Goal: Use online tool/utility: Utilize a website feature to perform a specific function

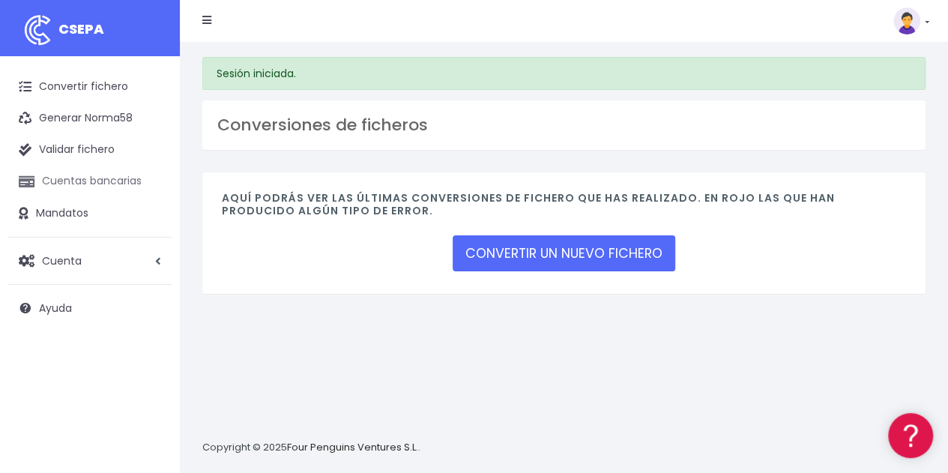
click at [109, 182] on link "Cuentas bancarias" at bounding box center [89, 181] width 165 height 31
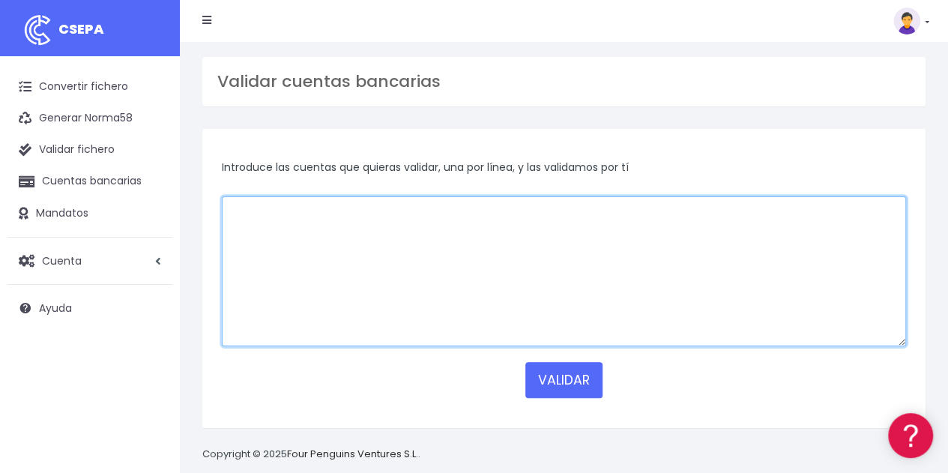
click at [264, 228] on textarea at bounding box center [564, 271] width 684 height 150
paste textarea "ES7000750006030600142558 ES2001821149430201585224 ES8800492773462114095886 ES67…"
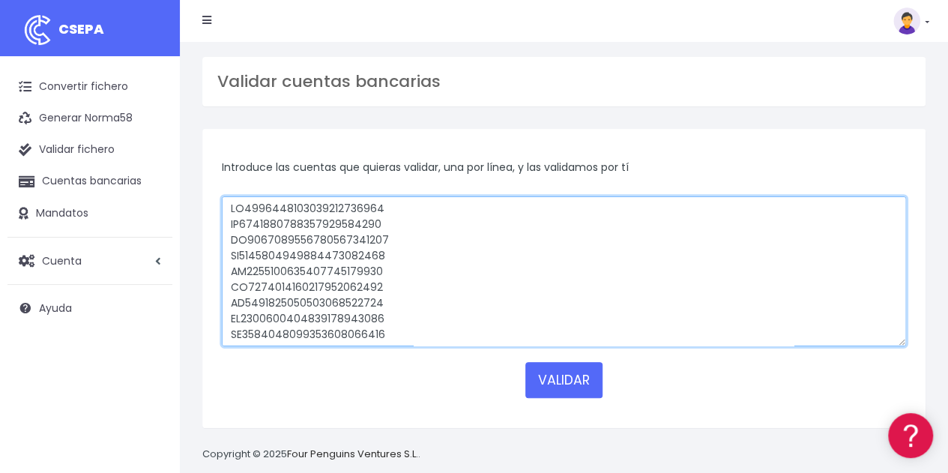
scroll to position [9245, 0]
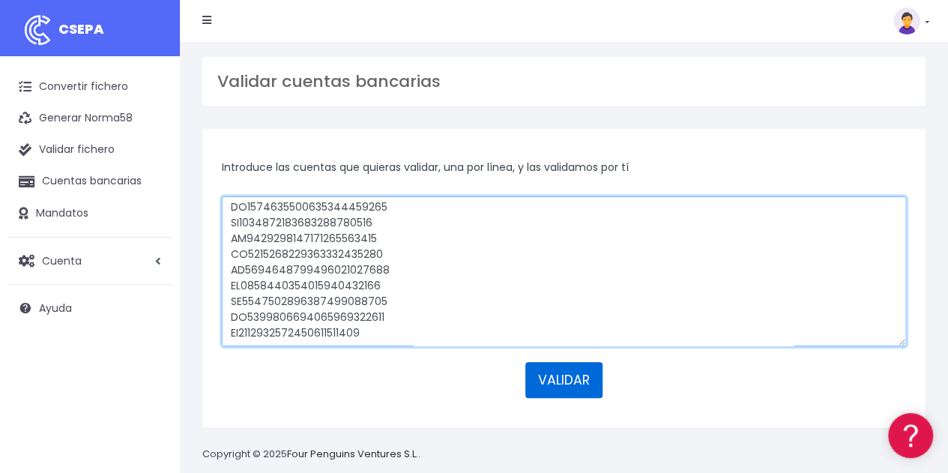
type textarea "ES7000750006030600142558 ES2001821149430201585224 ES8800492773462114095886 ES67…"
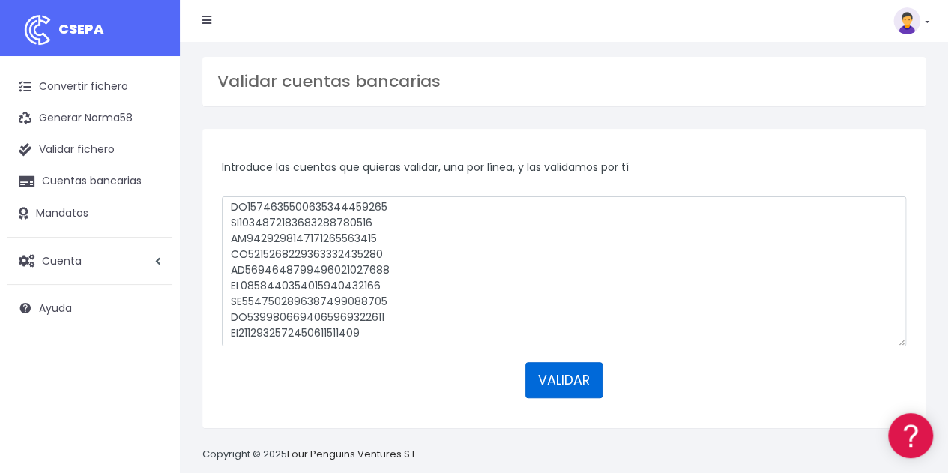
click at [546, 372] on button "VALIDAR" at bounding box center [563, 380] width 77 height 36
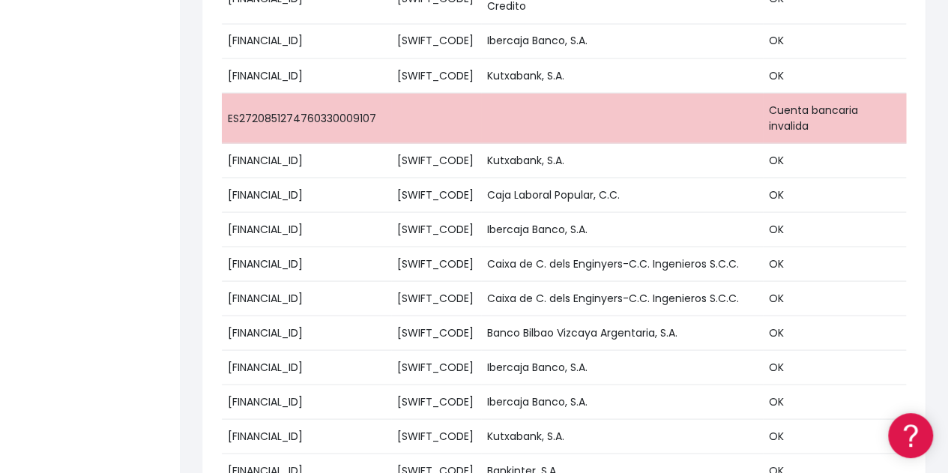
scroll to position [1224, 0]
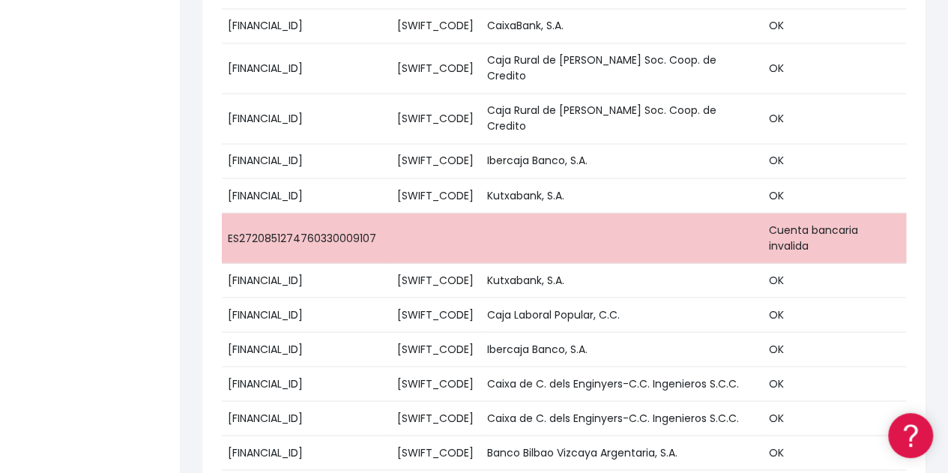
click at [374, 213] on td "ES2720851274760330009107" at bounding box center [306, 238] width 169 height 50
drag, startPoint x: 372, startPoint y: 169, endPoint x: 223, endPoint y: 167, distance: 148.3
click at [223, 213] on td "ES2720851274760330009107" at bounding box center [306, 238] width 169 height 50
copy td "ES2720851274760330009107"
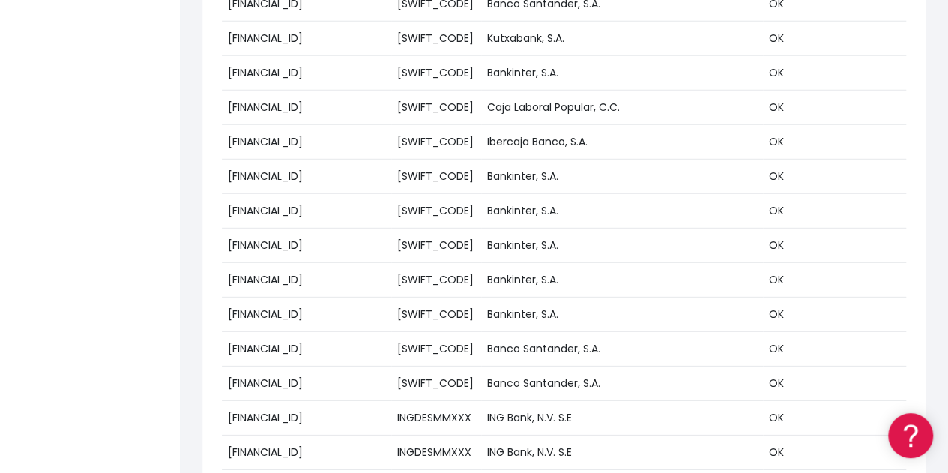
scroll to position [2464, 0]
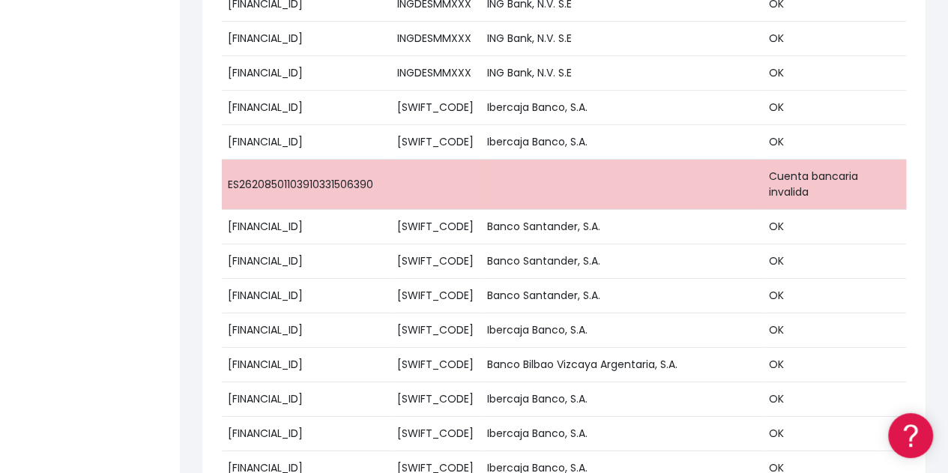
click at [330, 160] on td "ES26208501103910331506390" at bounding box center [306, 185] width 169 height 50
copy td "ES26208501103910331506390"
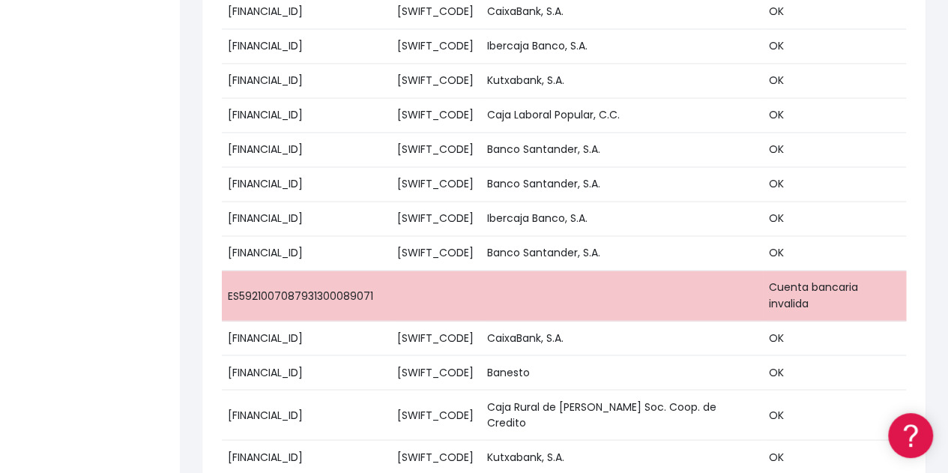
scroll to position [17764, 0]
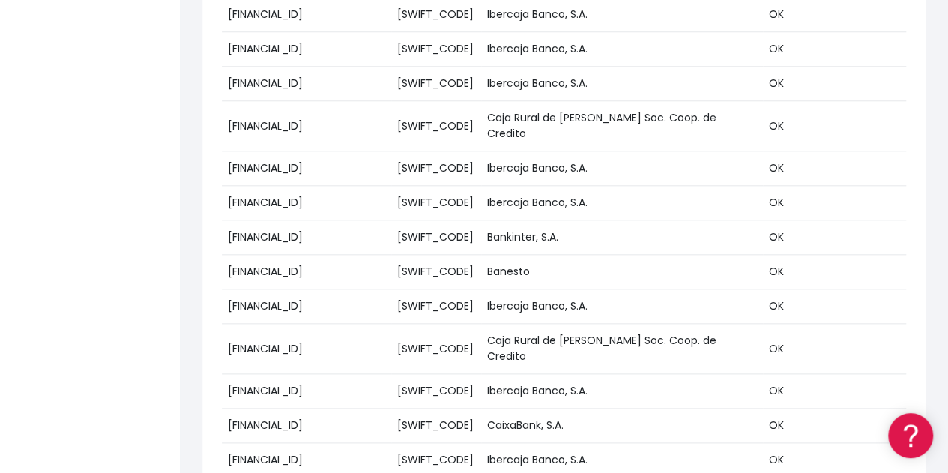
copy td "ES5921007087931300089071"
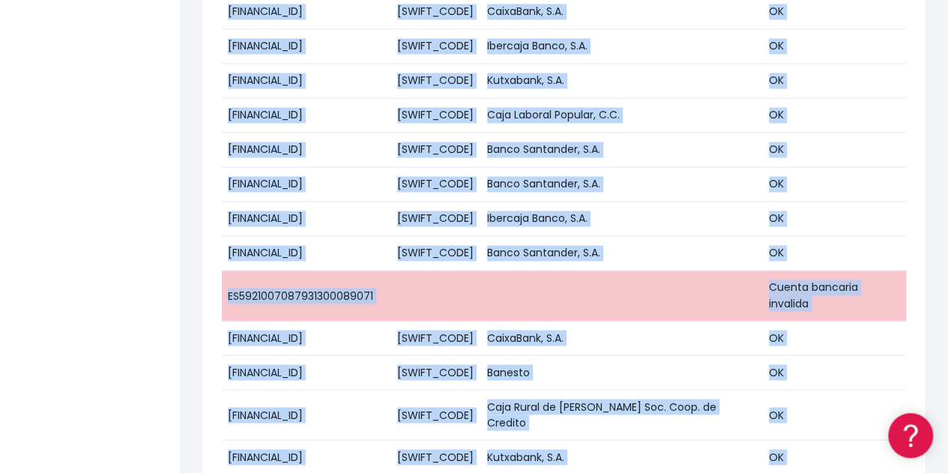
drag, startPoint x: 383, startPoint y: 357, endPoint x: 218, endPoint y: 370, distance: 165.3
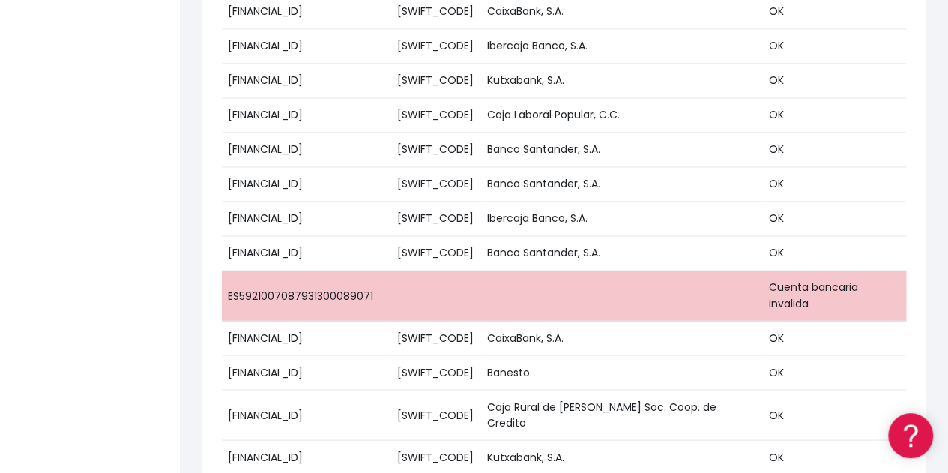
drag, startPoint x: 383, startPoint y: 362, endPoint x: 222, endPoint y: 362, distance: 161.1
copy td "ES20850110-27-03-305452-90"
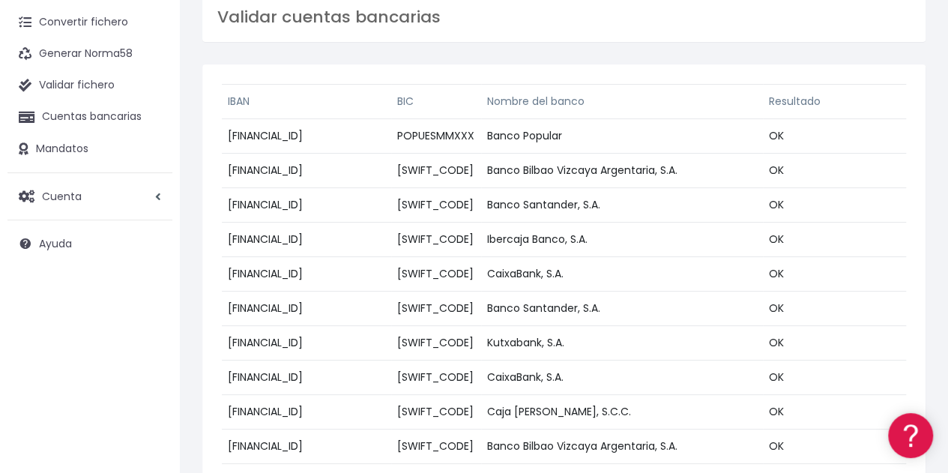
scroll to position [0, 0]
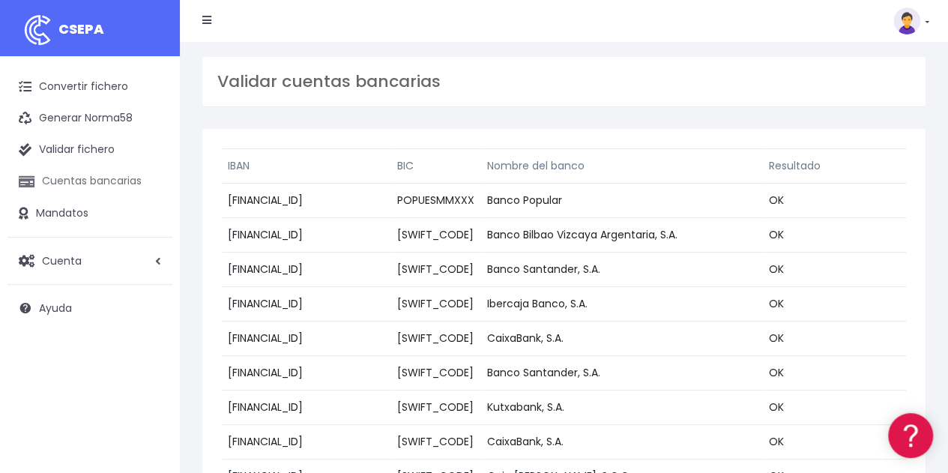
click at [119, 184] on link "Cuentas bancarias" at bounding box center [89, 181] width 165 height 31
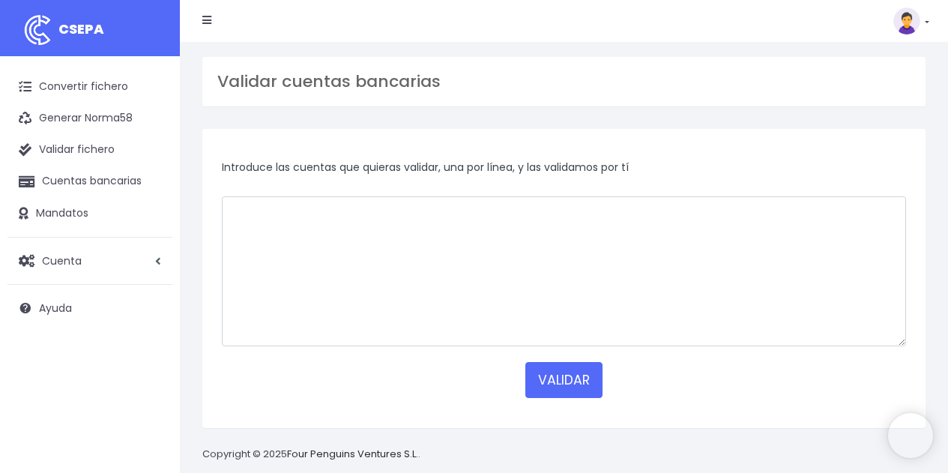
click at [262, 231] on textarea at bounding box center [564, 271] width 684 height 150
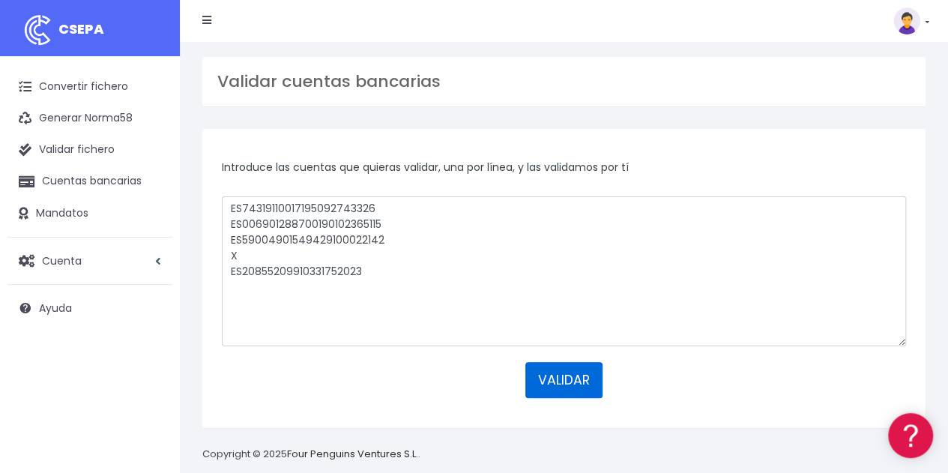
type textarea "ES74319110017195092743326 ES006901288700190102365115 ES59004901549429100022142 …"
click at [559, 386] on button "VALIDAR" at bounding box center [563, 380] width 77 height 36
